Goal: Information Seeking & Learning: Learn about a topic

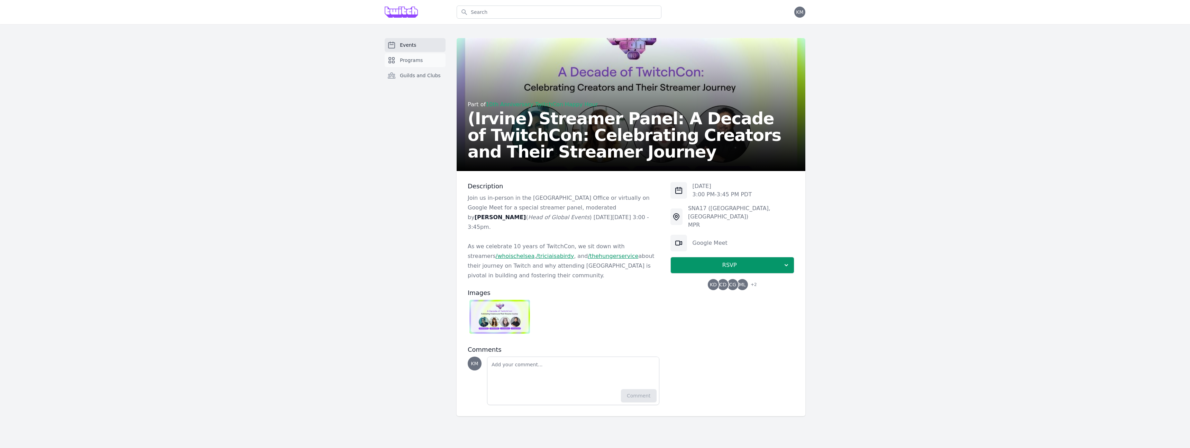
click at [421, 59] on span "Programs" at bounding box center [411, 60] width 23 height 7
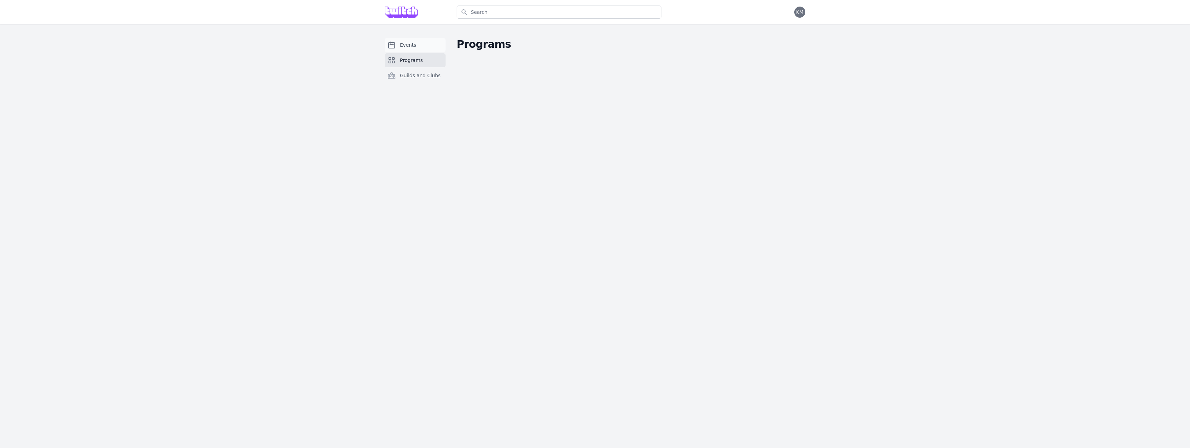
click at [420, 43] on link "Events" at bounding box center [415, 45] width 61 height 14
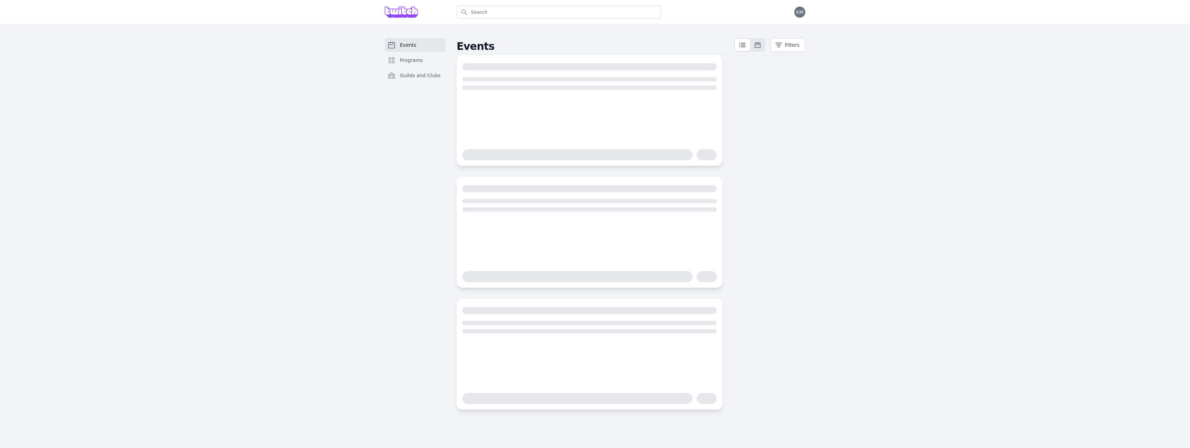
click at [420, 43] on link "Events" at bounding box center [415, 45] width 61 height 14
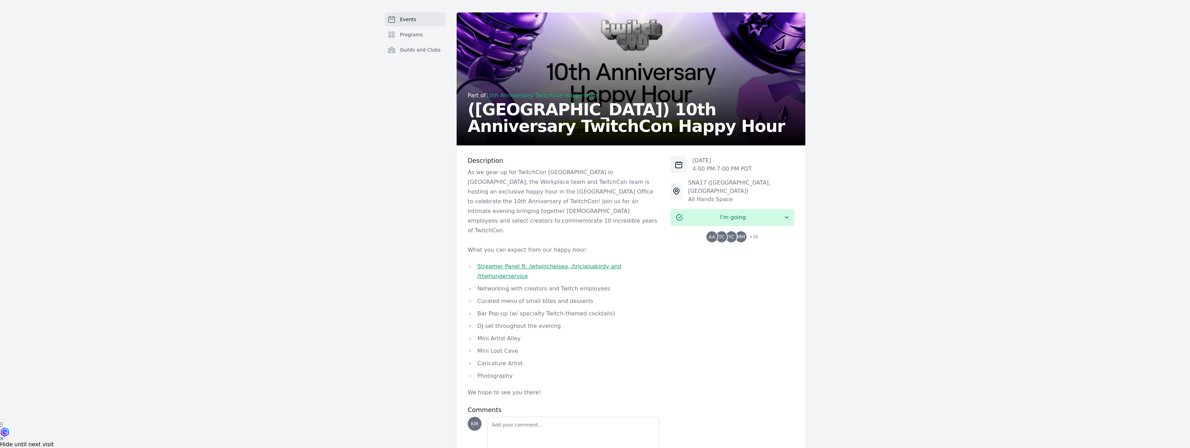
scroll to position [39, 0]
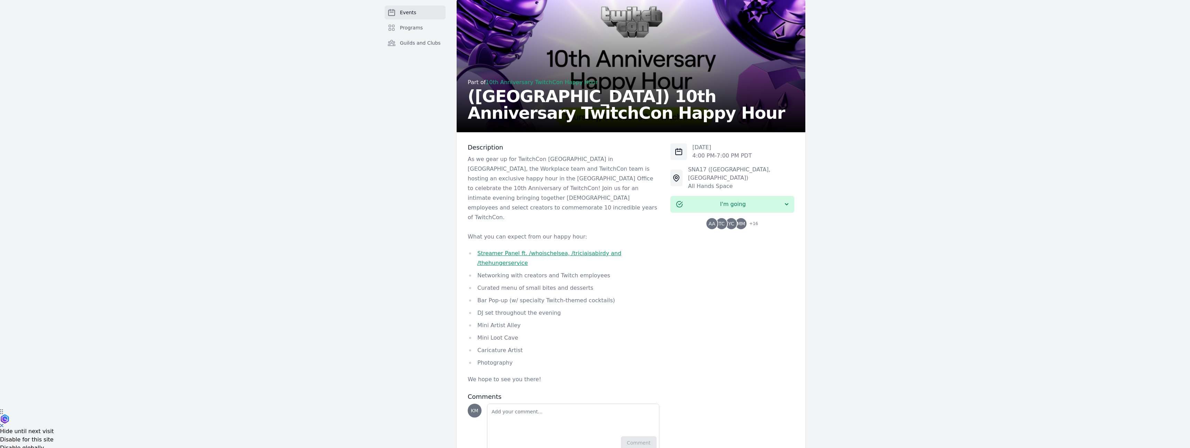
click at [676, 239] on div "[DATE] 4:00 PM - 7:00 PM PDT SNA17 ([GEOGRAPHIC_DATA], [GEOGRAPHIC_DATA]) All H…" at bounding box center [733, 297] width 124 height 309
click at [535, 250] on link "Streamer Panel ft. /whoischelsea, /triciaisabirdy and /thehungerservice" at bounding box center [549, 258] width 144 height 16
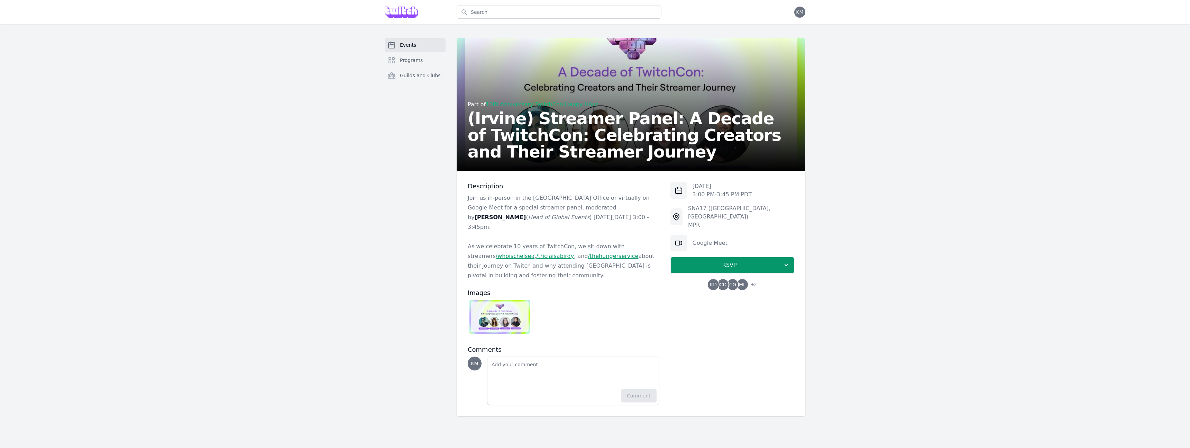
click at [501, 308] on img at bounding box center [499, 317] width 61 height 34
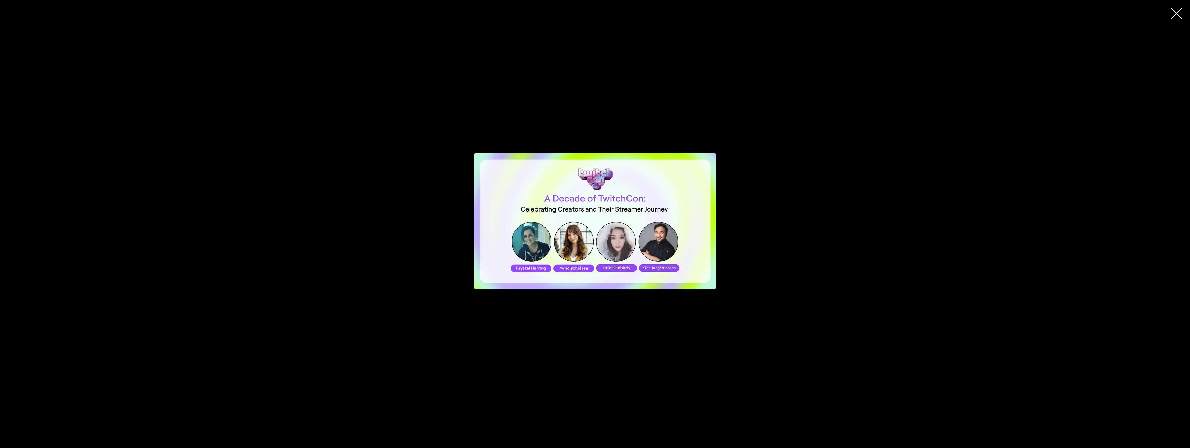
click at [423, 263] on div "button" at bounding box center [595, 221] width 470 height 315
